Goal: Find specific page/section: Find specific page/section

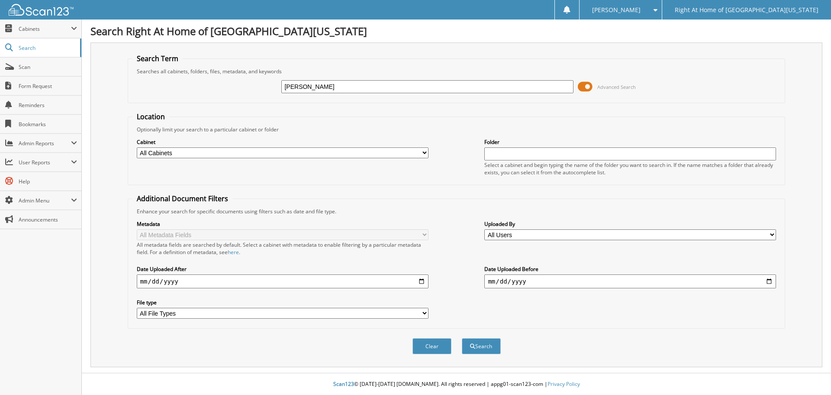
type input "yolande reid"
click at [462, 338] on button "Search" at bounding box center [481, 346] width 39 height 16
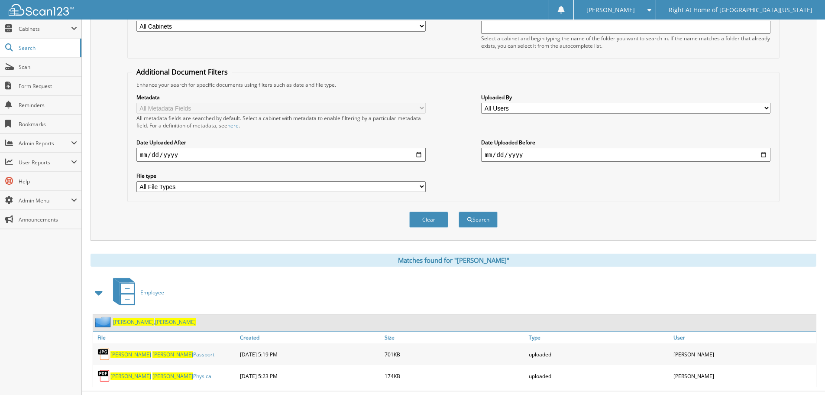
scroll to position [145, 0]
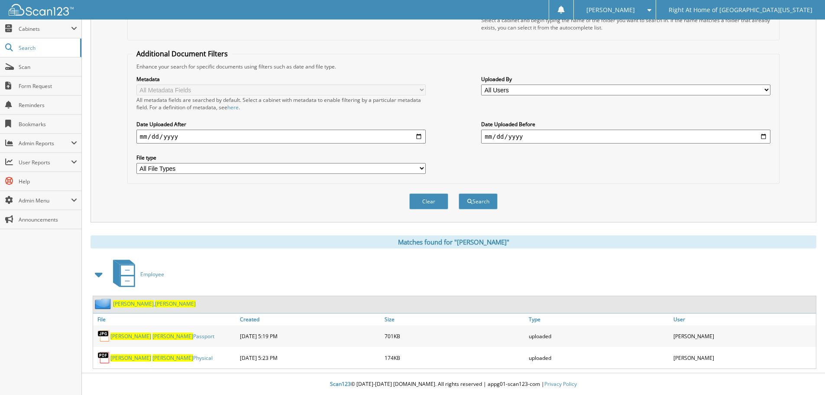
click at [155, 306] on span "Yolande" at bounding box center [175, 303] width 41 height 7
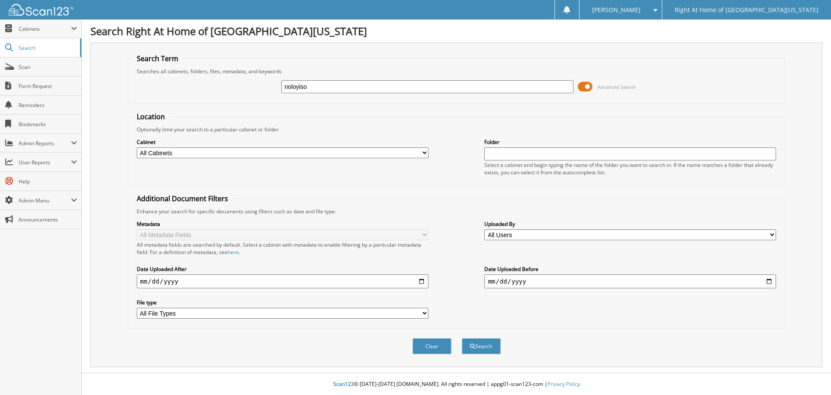
type input "noloyiso"
click at [462, 338] on button "Search" at bounding box center [481, 346] width 39 height 16
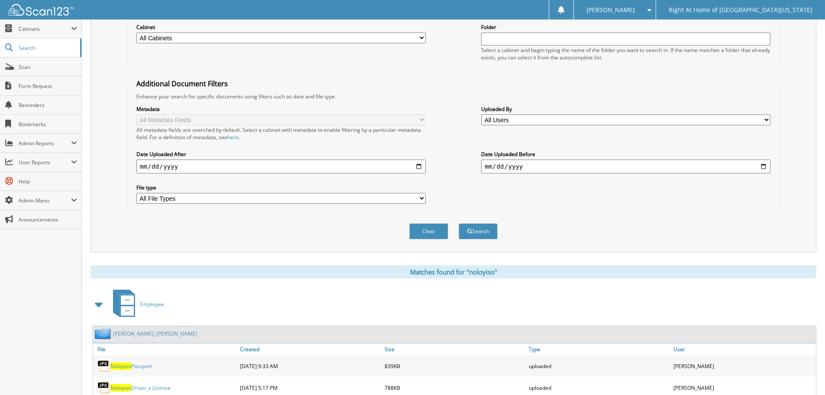
scroll to position [130, 0]
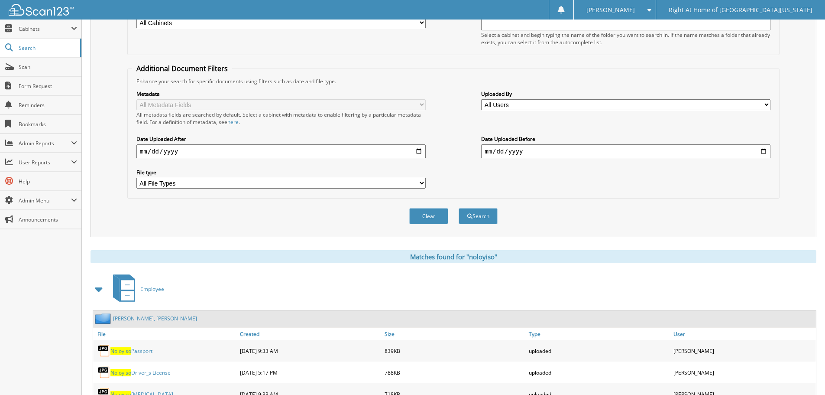
click at [149, 323] on div "[PERSON_NAME], [PERSON_NAME]" at bounding box center [145, 318] width 104 height 11
click at [149, 320] on link "[PERSON_NAME], [PERSON_NAME]" at bounding box center [155, 317] width 84 height 7
